Goal: Task Accomplishment & Management: Manage account settings

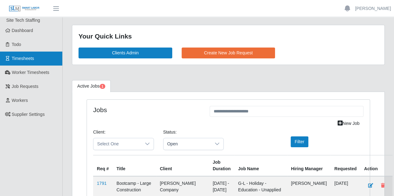
click at [31, 63] on link "Timesheets" at bounding box center [31, 59] width 62 height 14
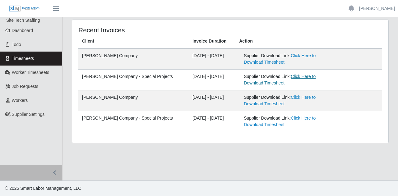
click at [290, 76] on link "Click Here to Download Timesheet" at bounding box center [280, 80] width 72 height 12
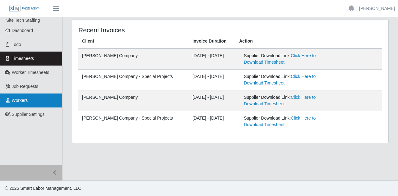
click at [25, 97] on link "Workers" at bounding box center [31, 101] width 62 height 14
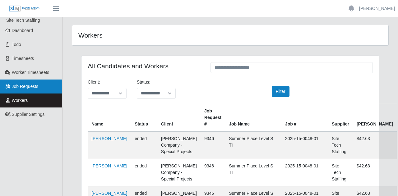
click at [31, 84] on span "Job Requests" at bounding box center [25, 86] width 27 height 5
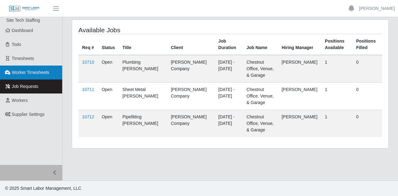
click at [21, 68] on link "Worker Timesheets" at bounding box center [31, 73] width 62 height 14
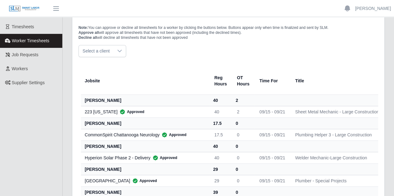
scroll to position [31, 0]
